Goal: Book appointment/travel/reservation

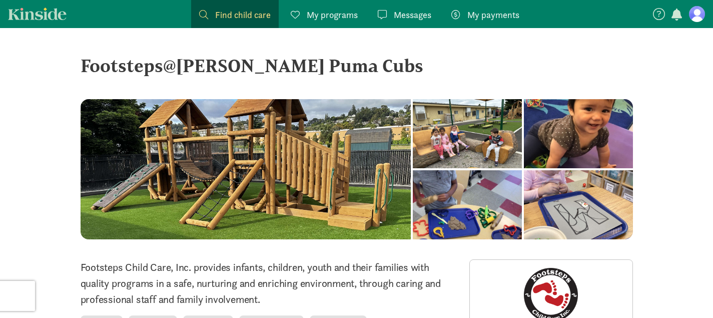
scroll to position [165, 0]
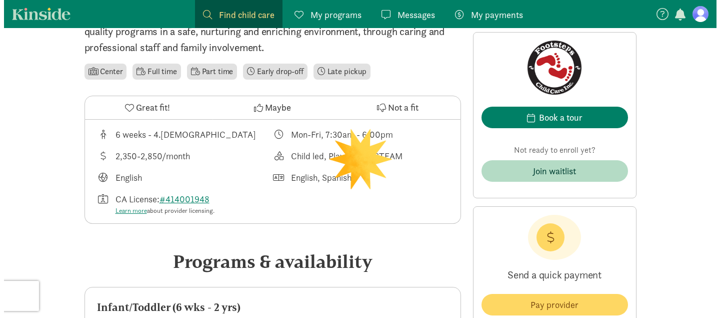
scroll to position [254, 0]
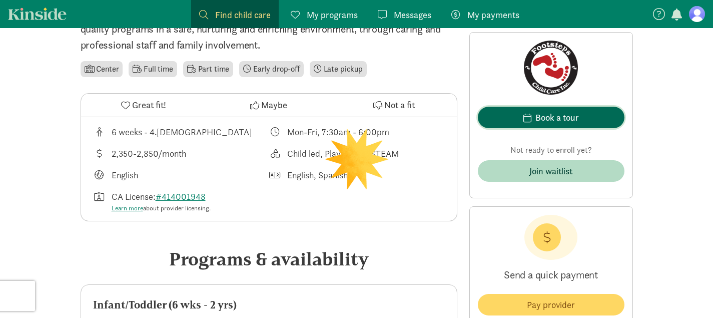
click at [552, 119] on div "Book a tour" at bounding box center [557, 118] width 44 height 14
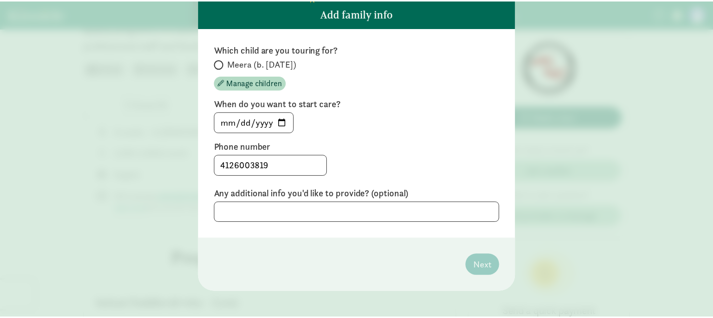
scroll to position [72, 0]
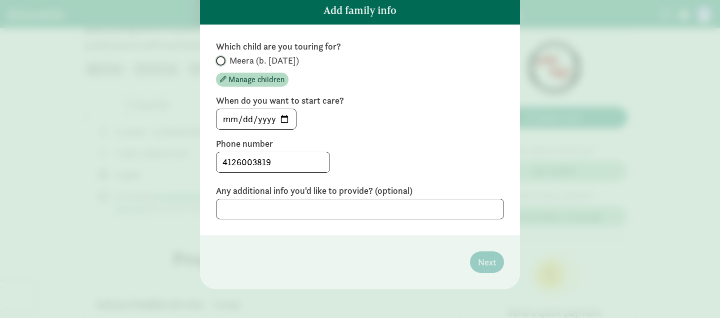
click at [216, 58] on input "Meera (b. May 2025)" at bounding box center [219, 61] width 7 height 7
radio input "true"
click at [277, 123] on input "2025-08-13" at bounding box center [257, 119] width 80 height 20
type input "2026-01-20"
click at [489, 264] on span "Next" at bounding box center [487, 262] width 18 height 14
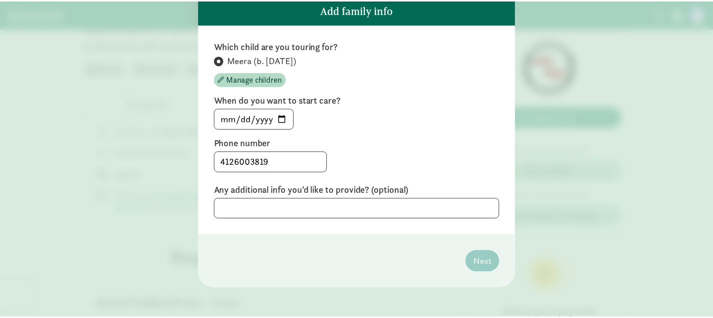
scroll to position [0, 0]
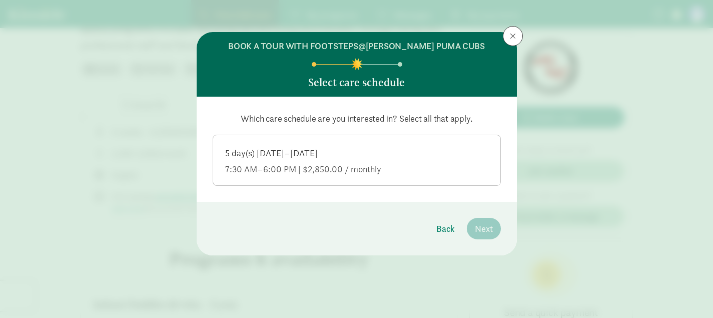
click at [447, 180] on label "5 day(s) Monday–Friday 7:30 AM–6:00 PM | $2,850.00 / monthly" at bounding box center [356, 159] width 287 height 48
click at [0, 0] on input "5 day(s) Monday–Friday 7:30 AM–6:00 PM | $2,850.00 / monthly" at bounding box center [0, 0] width 0 height 0
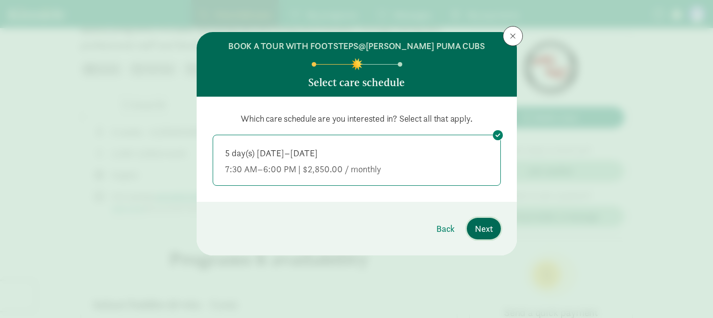
click at [488, 227] on span "Next" at bounding box center [484, 229] width 18 height 14
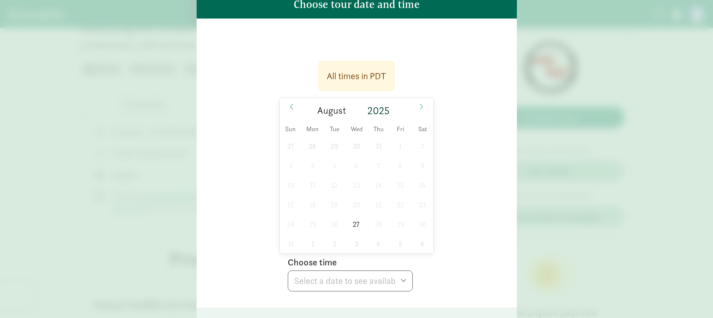
scroll to position [84, 0]
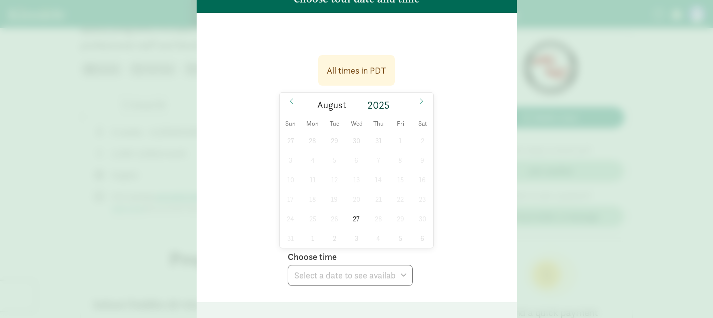
click at [356, 200] on div "27 28 29 30 31 1 2 3 4 5 6 7 8 9 10 11 12 13 14 15 16 17 18 19 20 21 22 23 24 2…" at bounding box center [357, 189] width 154 height 117
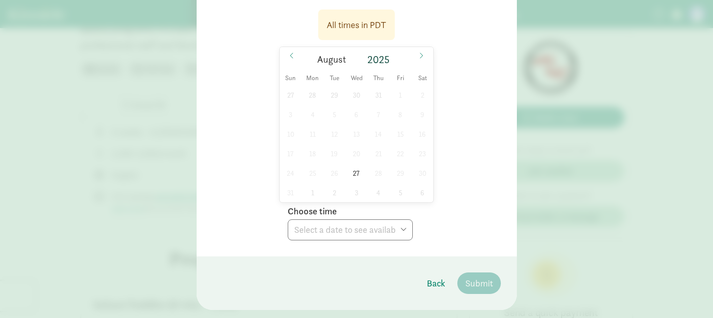
scroll to position [130, 0]
click at [422, 54] on span at bounding box center [421, 54] width 16 height 17
click at [290, 54] on icon at bounding box center [292, 54] width 6 height 7
